Goal: Complete application form

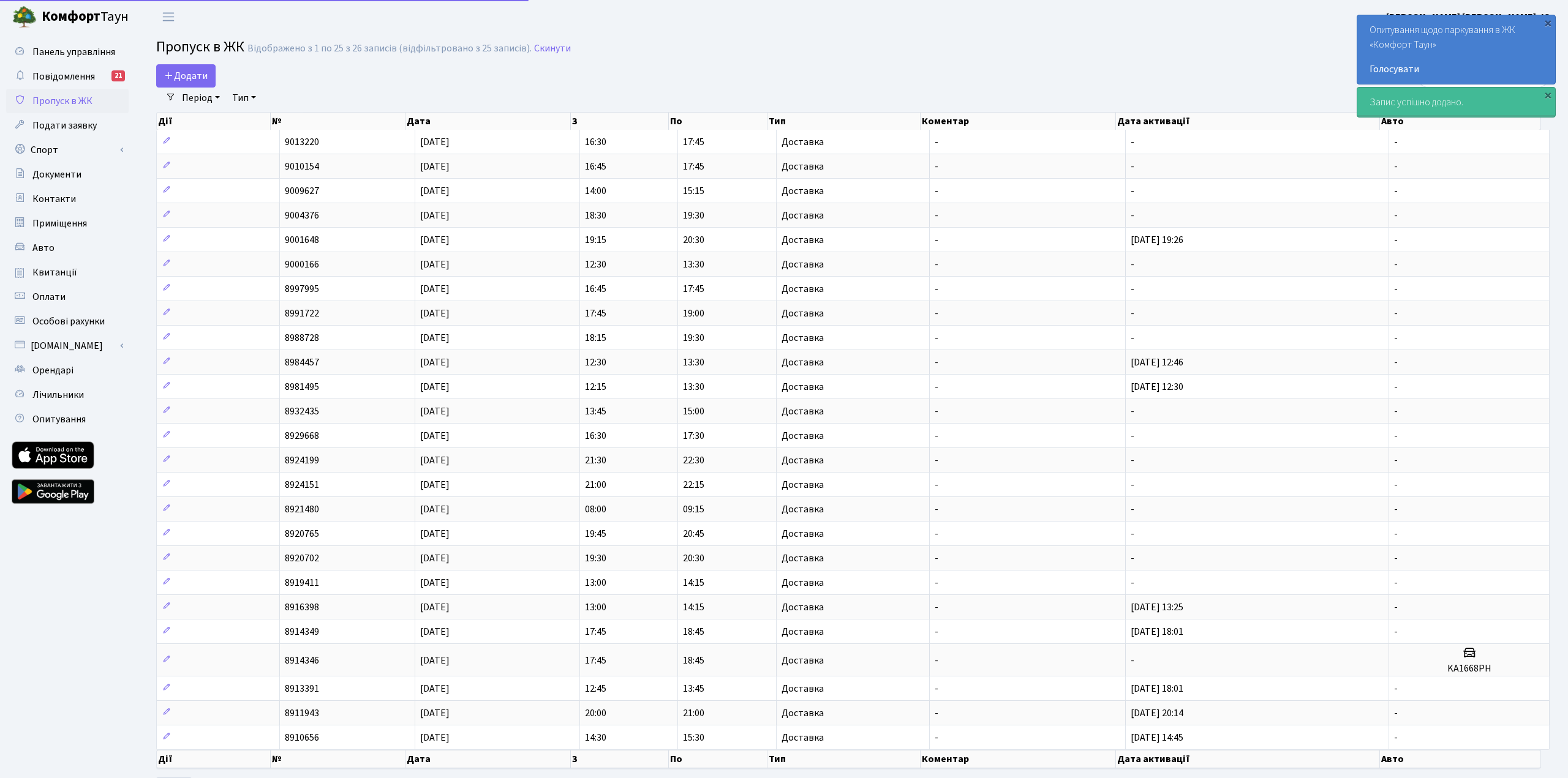
select select "25"
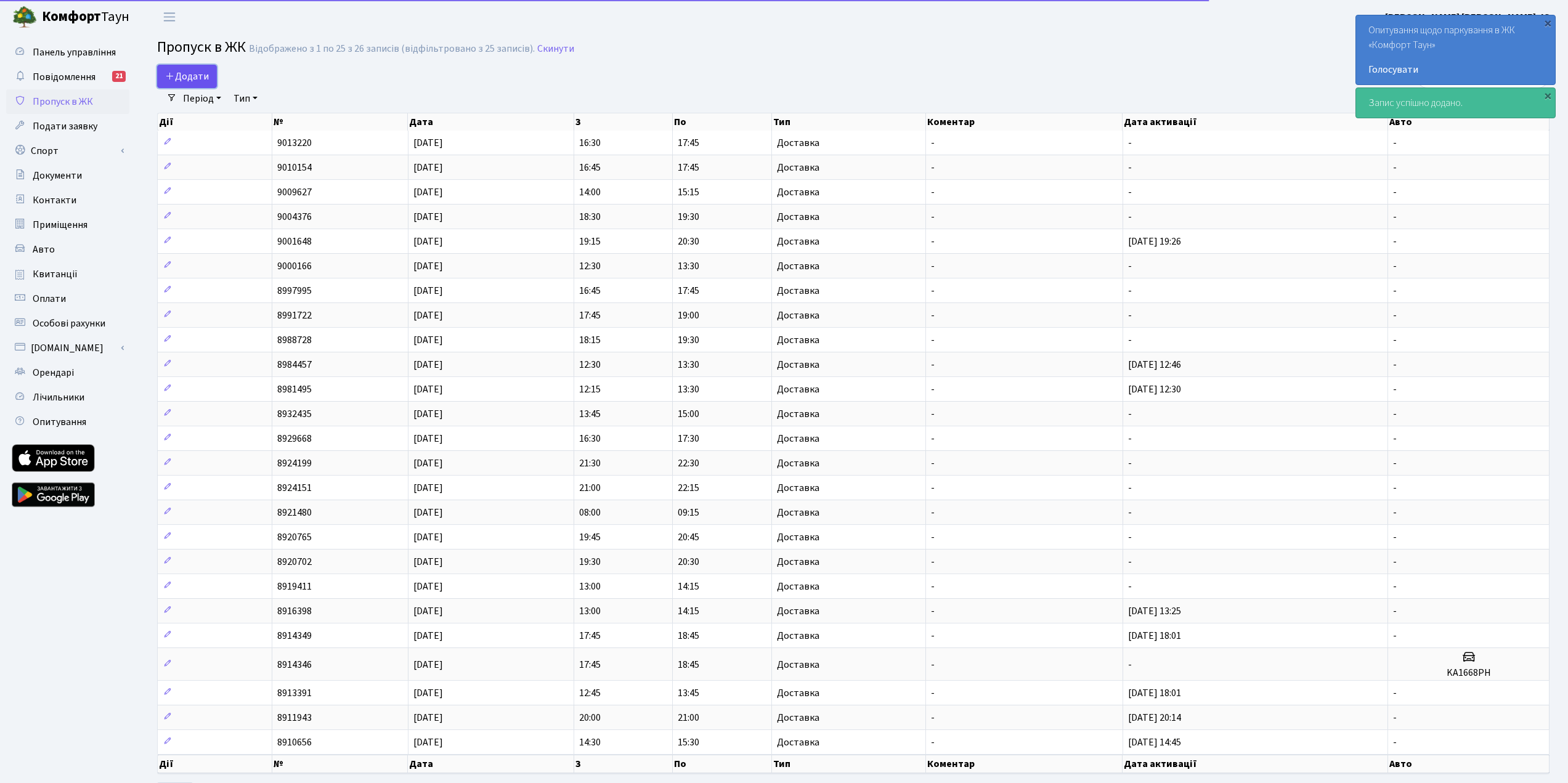
click at [166, 72] on icon at bounding box center [170, 75] width 10 height 10
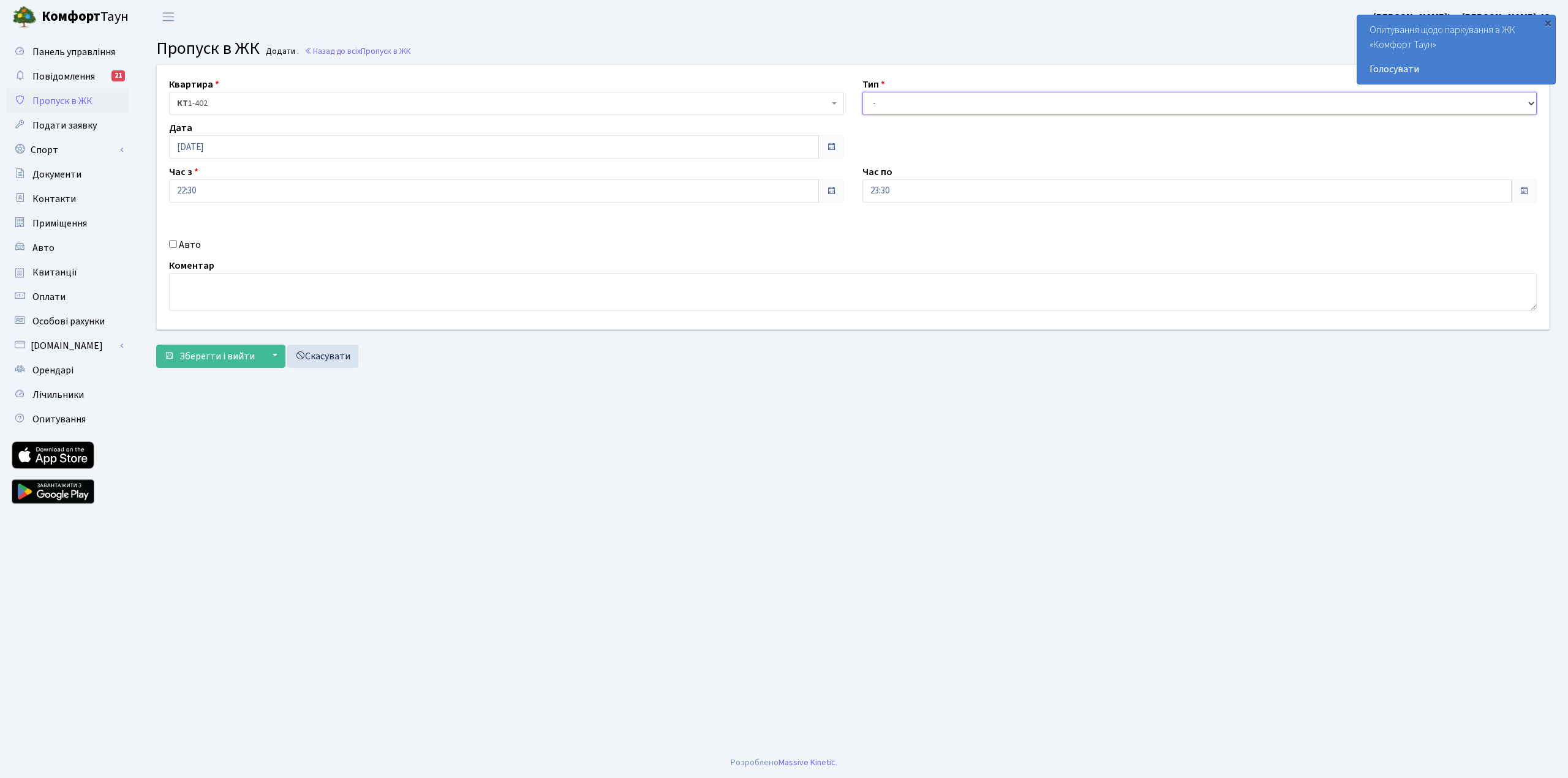
click at [1015, 108] on select "- Доставка Таксі Гості Сервіс" at bounding box center [1199, 103] width 675 height 23
select select "1"
click at [862, 92] on select "- Доставка Таксі Гості Сервіс" at bounding box center [1199, 103] width 675 height 23
click at [218, 355] on span "Зберегти і вийти" at bounding box center [217, 356] width 75 height 14
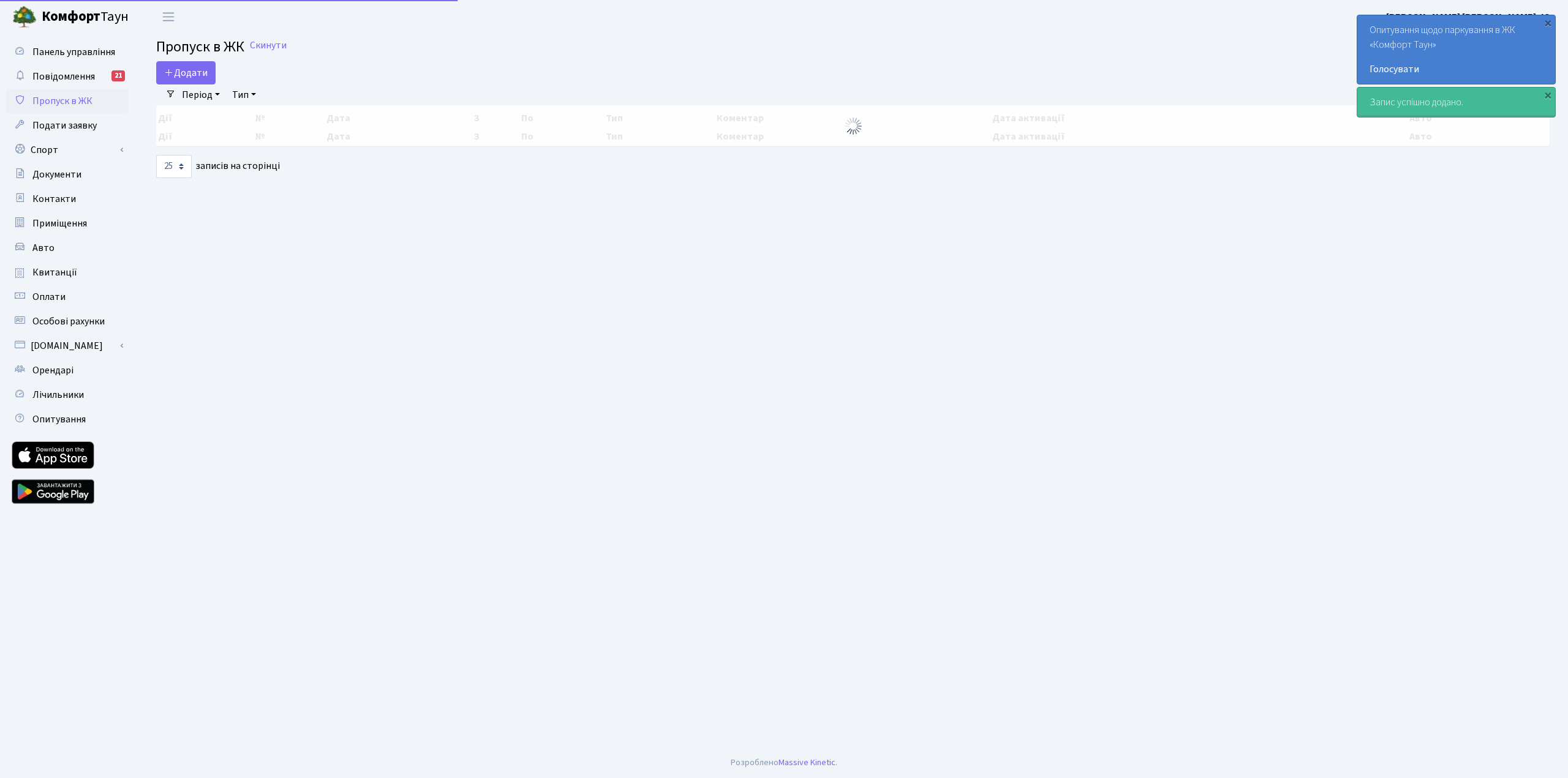
select select "25"
